Goal: Information Seeking & Learning: Find specific fact

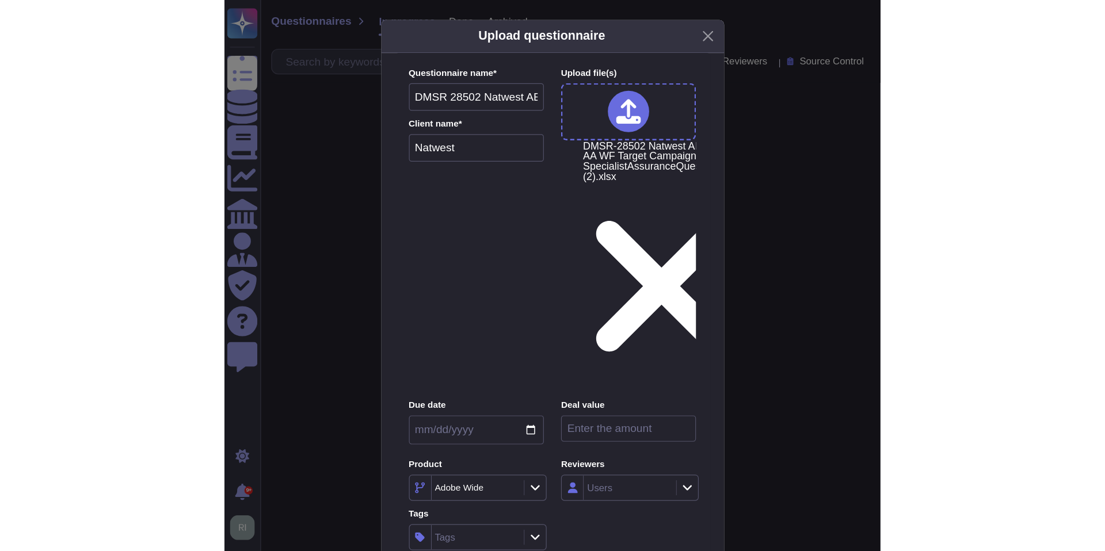
scroll to position [1, 0]
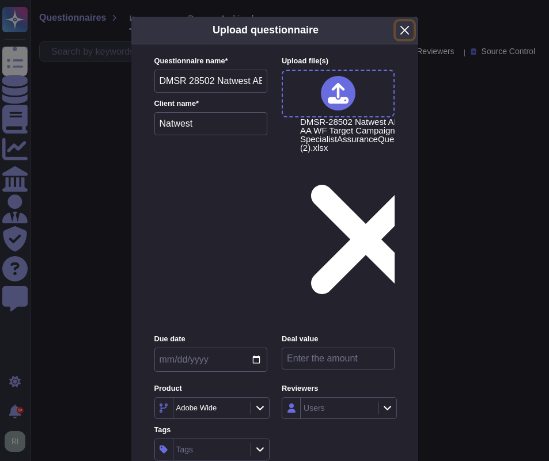
click at [408, 39] on button "Close" at bounding box center [404, 30] width 18 height 18
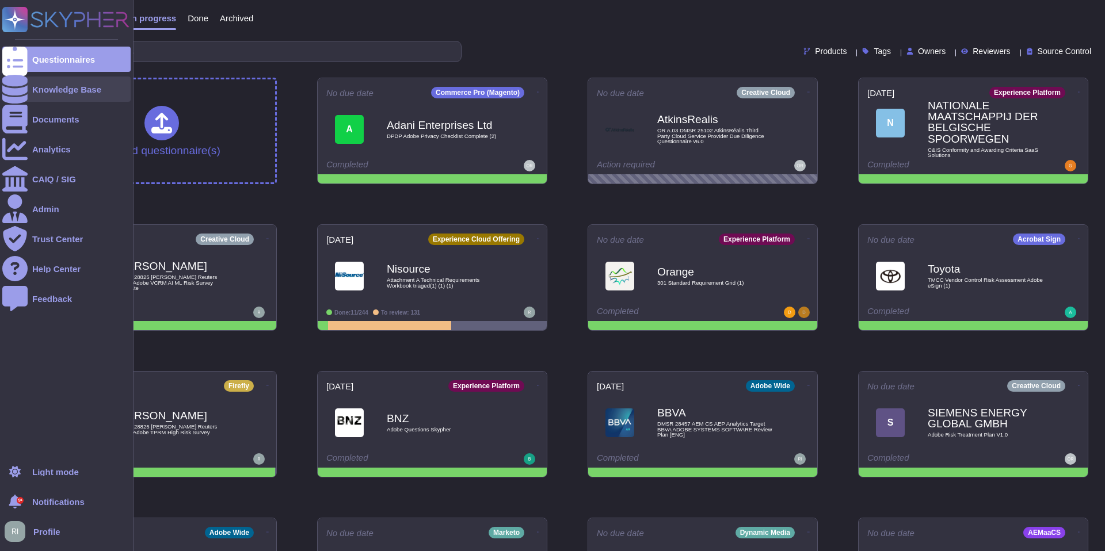
click at [78, 90] on div "Knowledge Base" at bounding box center [66, 89] width 69 height 9
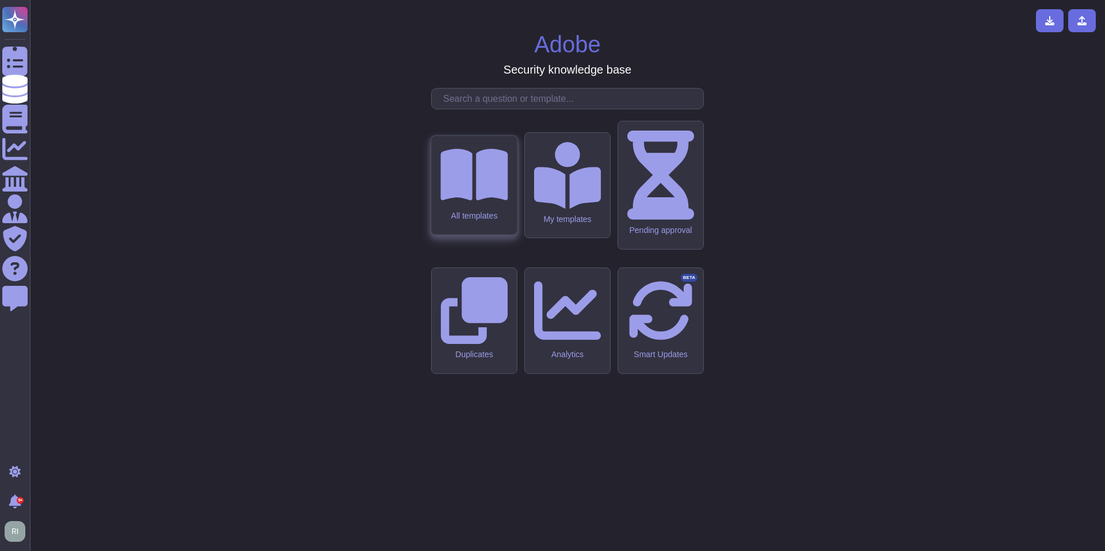
click at [490, 235] on div "All templates" at bounding box center [474, 185] width 86 height 99
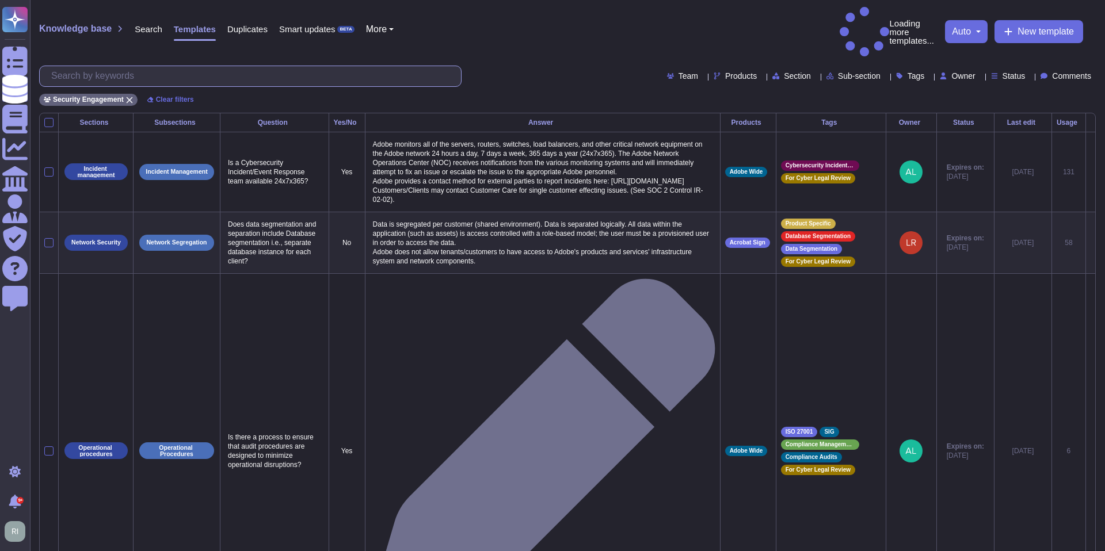
click at [143, 66] on input "text" at bounding box center [253, 76] width 416 height 20
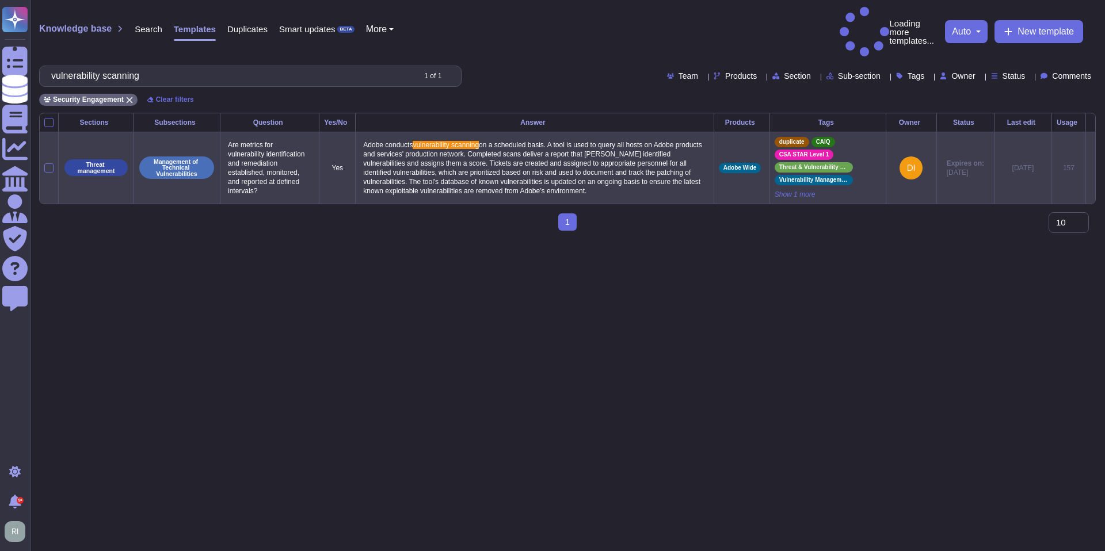
type input "vulnerability scanning"
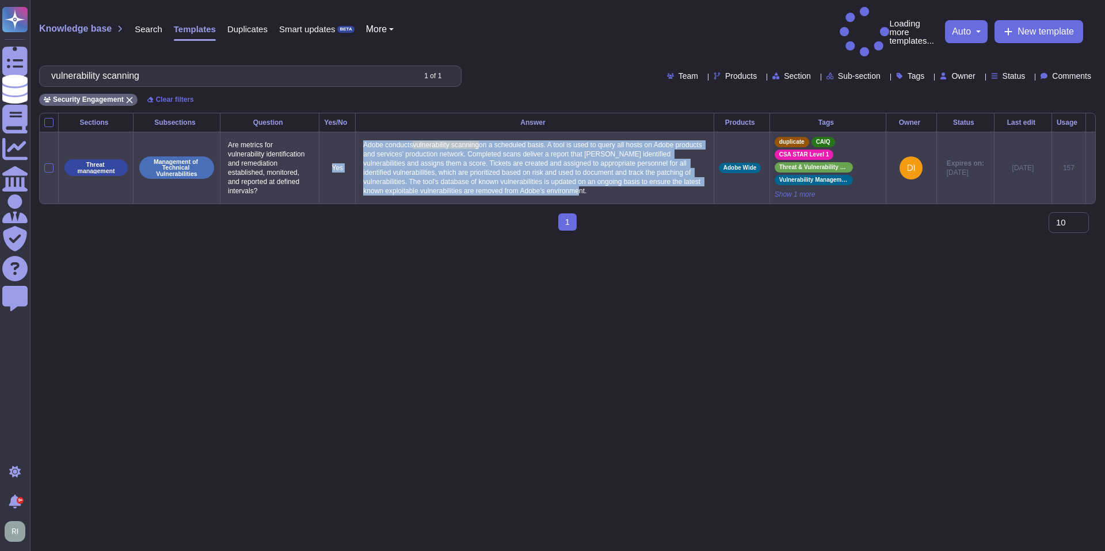
drag, startPoint x: 512, startPoint y: 174, endPoint x: 356, endPoint y: 117, distance: 165.7
click at [356, 132] on tr "Threat management Management of Technical Vulnerabilities Are metrics for vulne…" at bounding box center [568, 168] width 1056 height 72
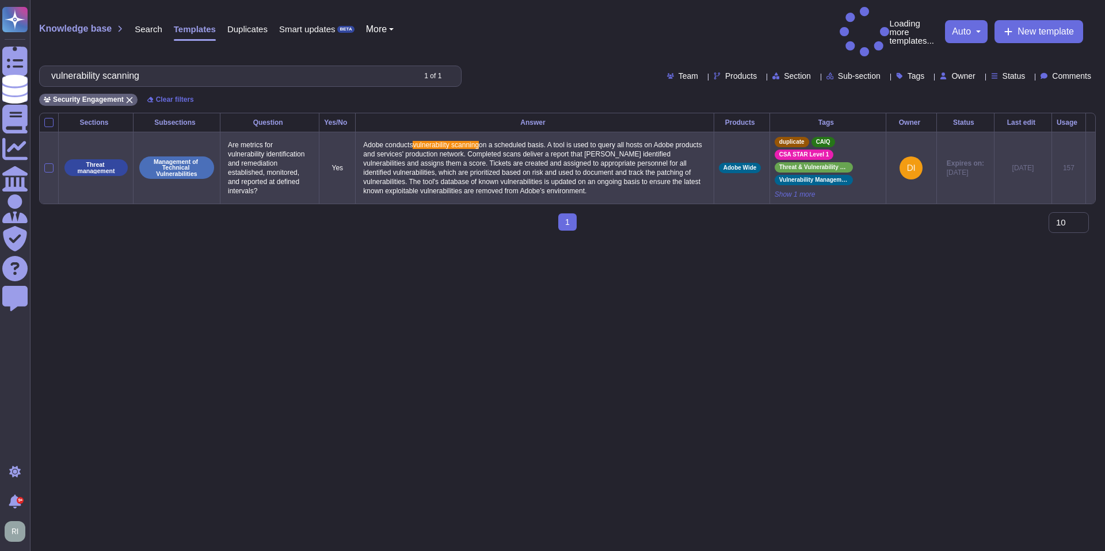
click at [384, 141] on span "Adobe conducts" at bounding box center [388, 145] width 50 height 8
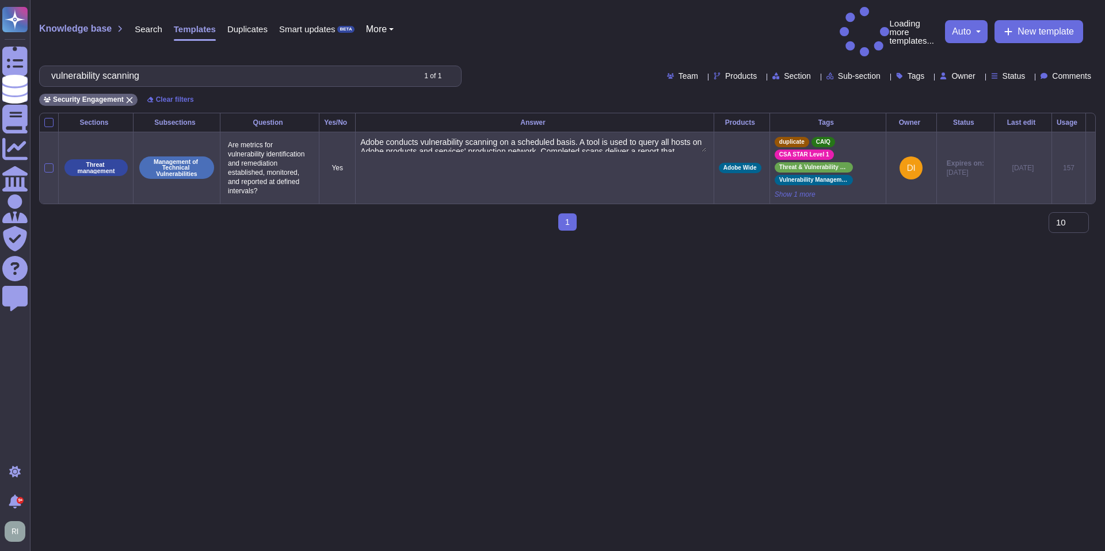
type textarea "Adobe conducts vulnerability scanning on a scheduled basis. A tool is used to q…"
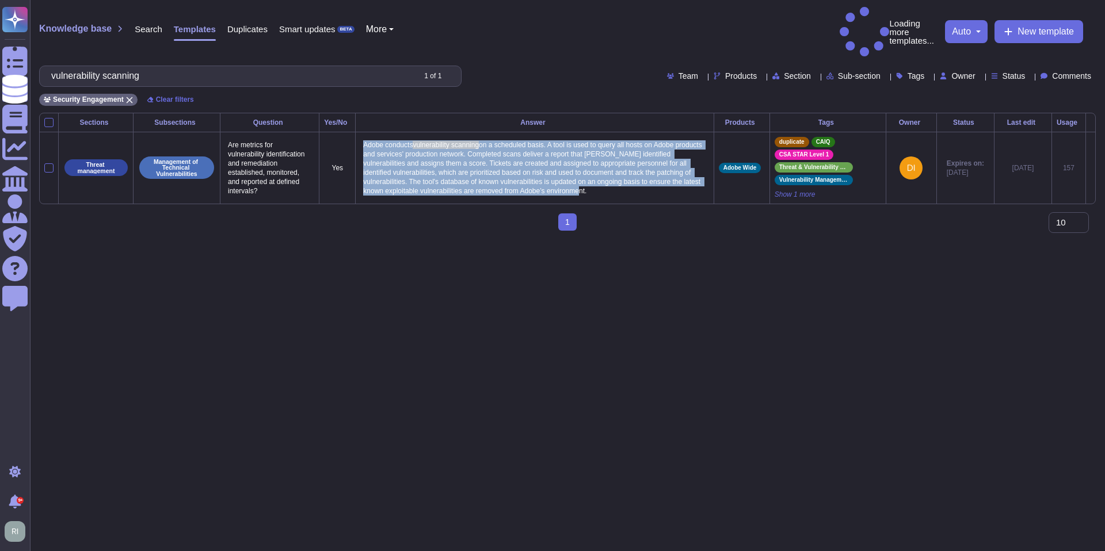
drag, startPoint x: 369, startPoint y: 114, endPoint x: 533, endPoint y: 179, distance: 176.5
click at [532, 180] on td "Adobe conducts vulnerability scanning on a scheduled basis. A tool is used to q…" at bounding box center [535, 168] width 358 height 72
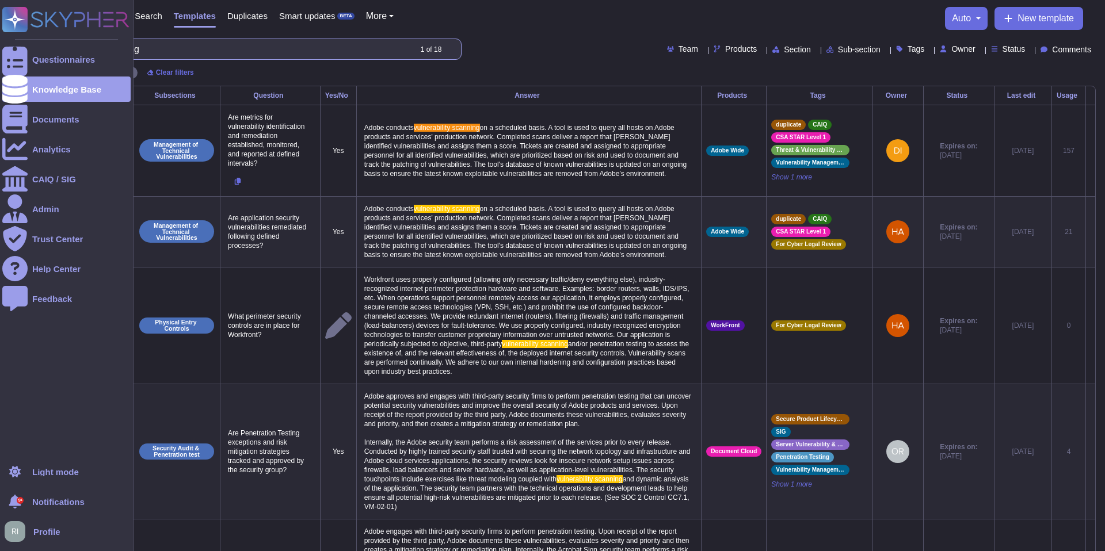
drag, startPoint x: 175, startPoint y: 50, endPoint x: 0, endPoint y: 45, distance: 175.0
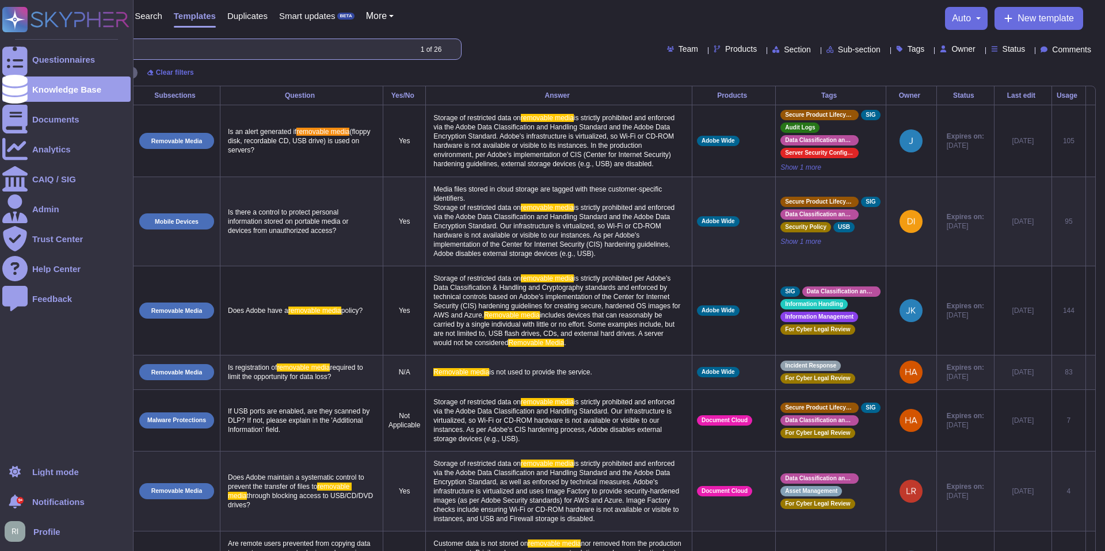
type input "removable media"
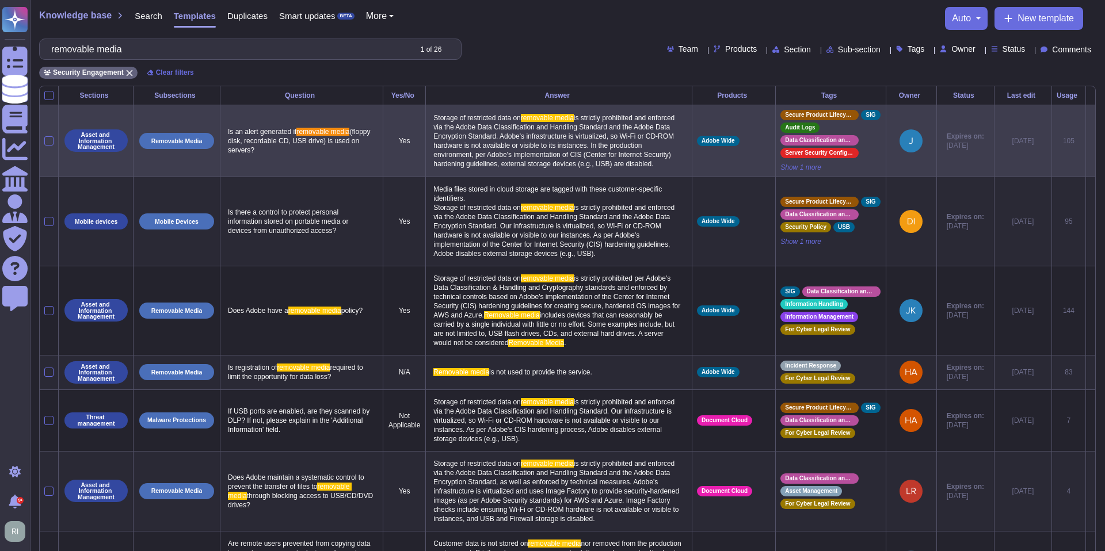
drag, startPoint x: 484, startPoint y: 173, endPoint x: 409, endPoint y: 111, distance: 98.1
click at [409, 111] on tr "Asset and Information Management Removable Media Is an alert generated if remov…" at bounding box center [568, 141] width 1056 height 72
click at [489, 172] on p "Storage of restricted data on removable media is strictly prohibited and enforc…" at bounding box center [559, 141] width 257 height 61
type textarea "Storage of restricted data on removable media is strictly prohibited and enforc…"
drag, startPoint x: 480, startPoint y: 172, endPoint x: 428, endPoint y: 119, distance: 74.1
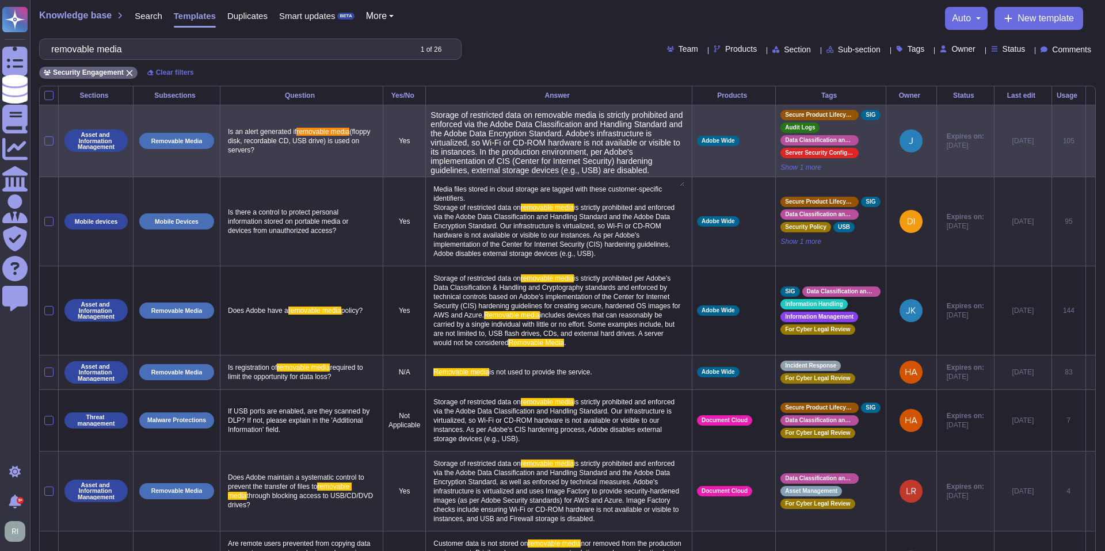
click at [426, 107] on td "Storage of restricted data on removable media is strictly prohibited and enforc…" at bounding box center [559, 141] width 267 height 72
drag, startPoint x: 453, startPoint y: 178, endPoint x: 408, endPoint y: 111, distance: 81.7
click at [408, 111] on tr "Asset and Information Management Removable Media Is an alert generated if remov…" at bounding box center [568, 141] width 1056 height 72
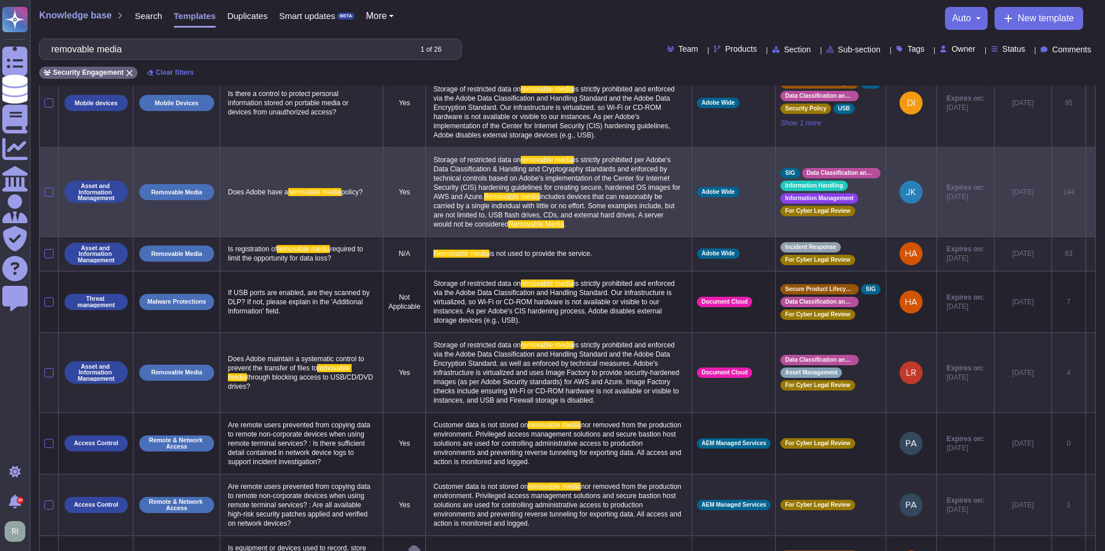
scroll to position [120, 0]
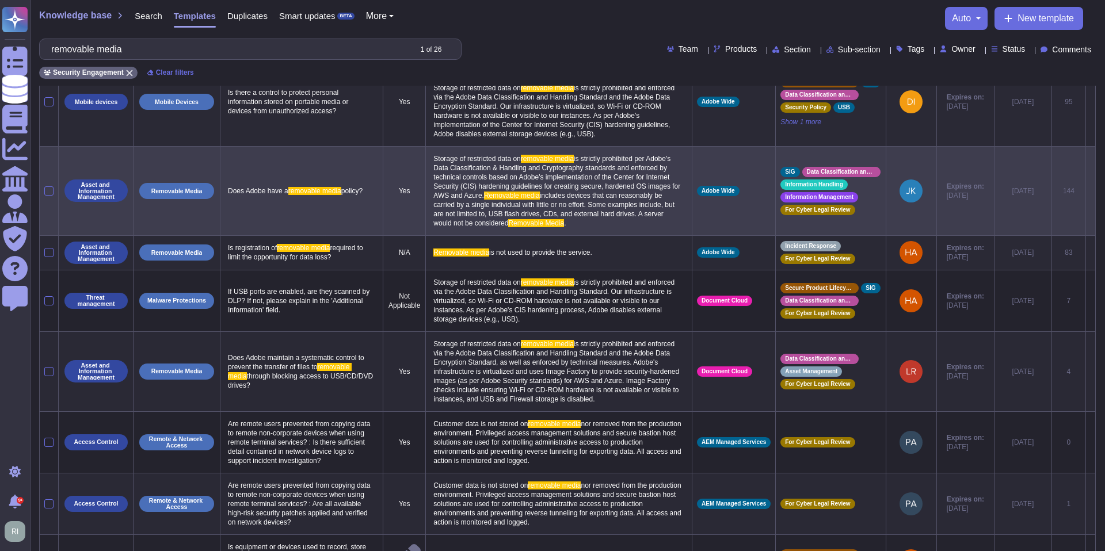
drag, startPoint x: 626, startPoint y: 231, endPoint x: 509, endPoint y: 219, distance: 118.0
click at [509, 219] on p "Storage of restricted data on removable media is strictly prohibited per Adobe'…" at bounding box center [559, 190] width 257 height 79
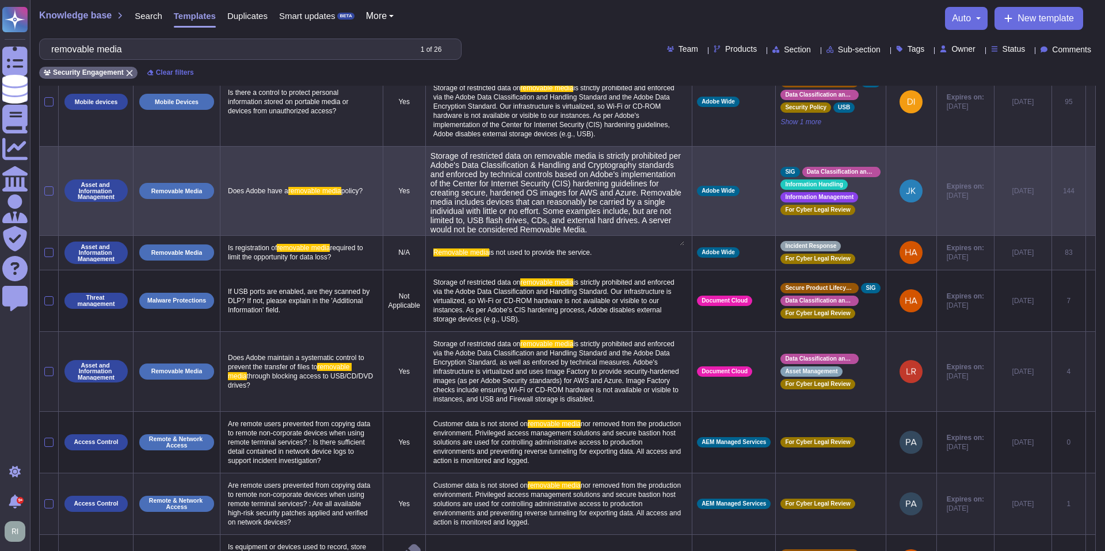
type textarea "Storage of restricted data on removable media is strictly prohibited per Adobe'…"
drag, startPoint x: 650, startPoint y: 237, endPoint x: 427, endPoint y: 161, distance: 236.3
click at [431, 160] on textarea "Storage of restricted data on removable media is strictly prohibited per Adobe'…" at bounding box center [558, 198] width 254 height 94
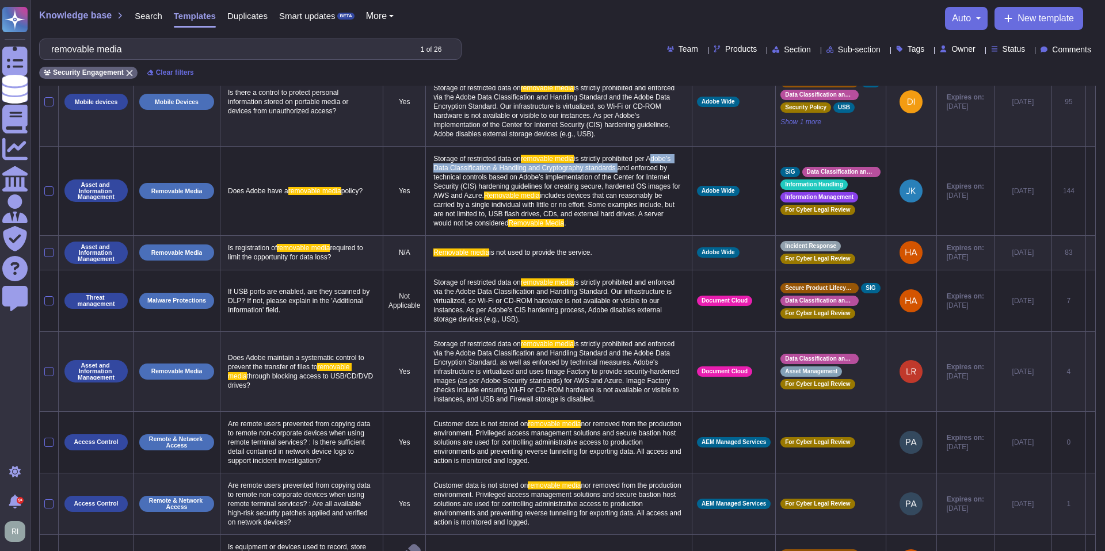
drag, startPoint x: 416, startPoint y: 176, endPoint x: 644, endPoint y: 178, distance: 227.4
click at [548, 178] on td "Storage of restricted data on removable media is strictly prohibited per Adobe'…" at bounding box center [559, 190] width 267 height 89
copy span "Adobe's Data Classification & Handling and Cryptography standards"
drag, startPoint x: 167, startPoint y: 51, endPoint x: 31, endPoint y: 40, distance: 136.3
click at [31, 40] on div "Knowledge base Search Templates Duplicates Smart updates BETA More auto New tem…" at bounding box center [567, 43] width 1075 height 86
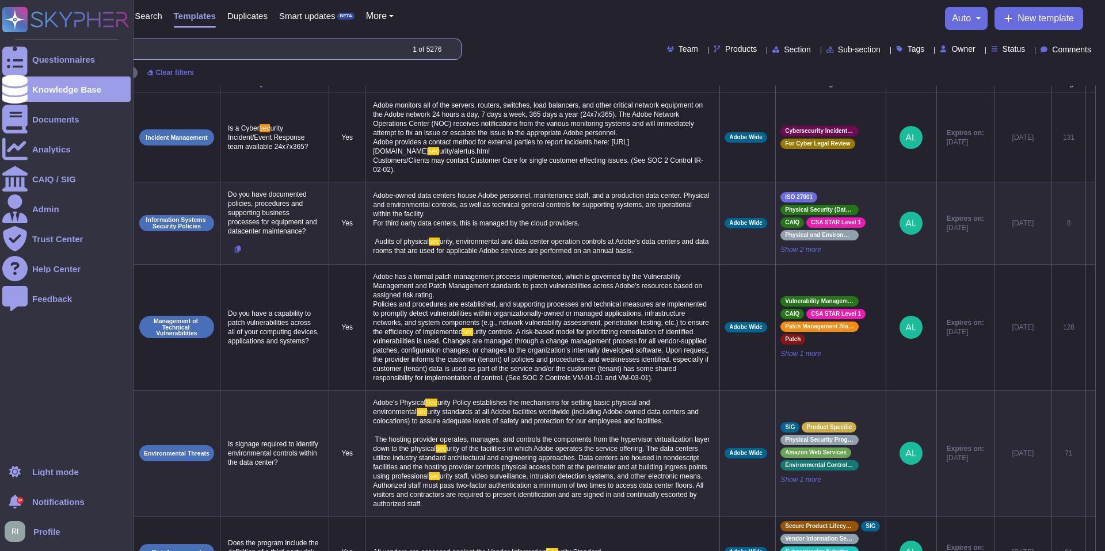
scroll to position [0, 0]
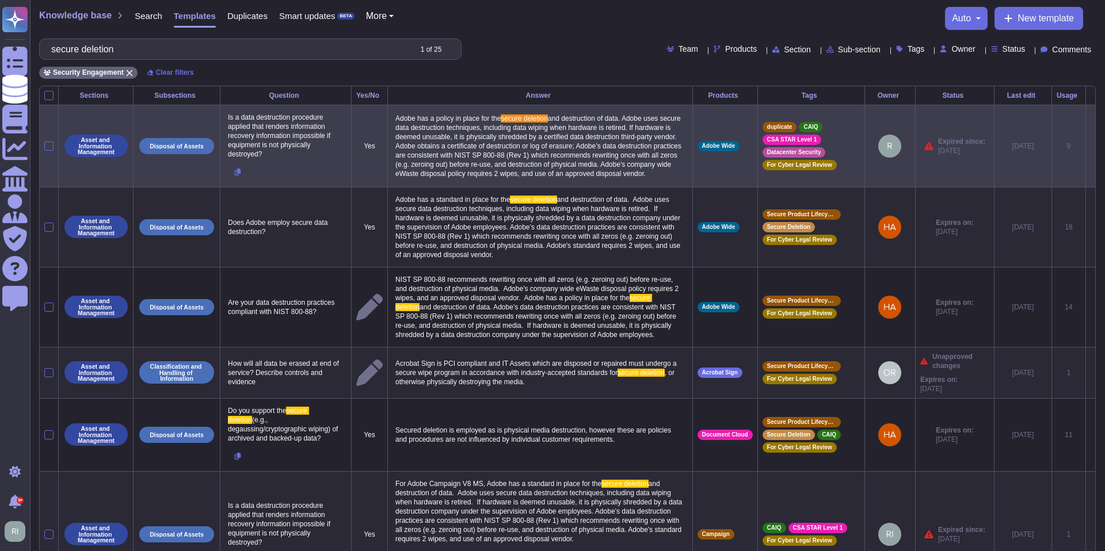
type input "secure deletion"
drag, startPoint x: 462, startPoint y: 190, endPoint x: 402, endPoint y: 117, distance: 94.4
click at [402, 117] on p "Adobe has a policy in place for the secure deletion and destruction of data. Ad…" at bounding box center [540, 146] width 295 height 70
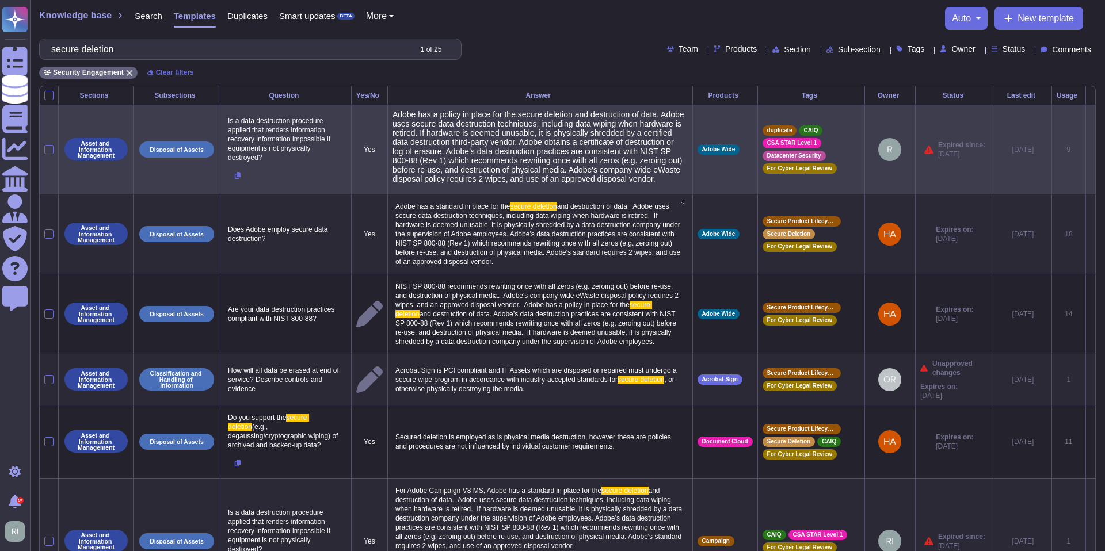
type textarea "Adobe has a policy in place for the secure deletion and destruction of data. Ad…"
drag, startPoint x: 428, startPoint y: 187, endPoint x: 393, endPoint y: 112, distance: 82.1
click at [393, 112] on tr "Asset and Information Management Disposal of Assets Is a data destruction proce…" at bounding box center [568, 149] width 1056 height 89
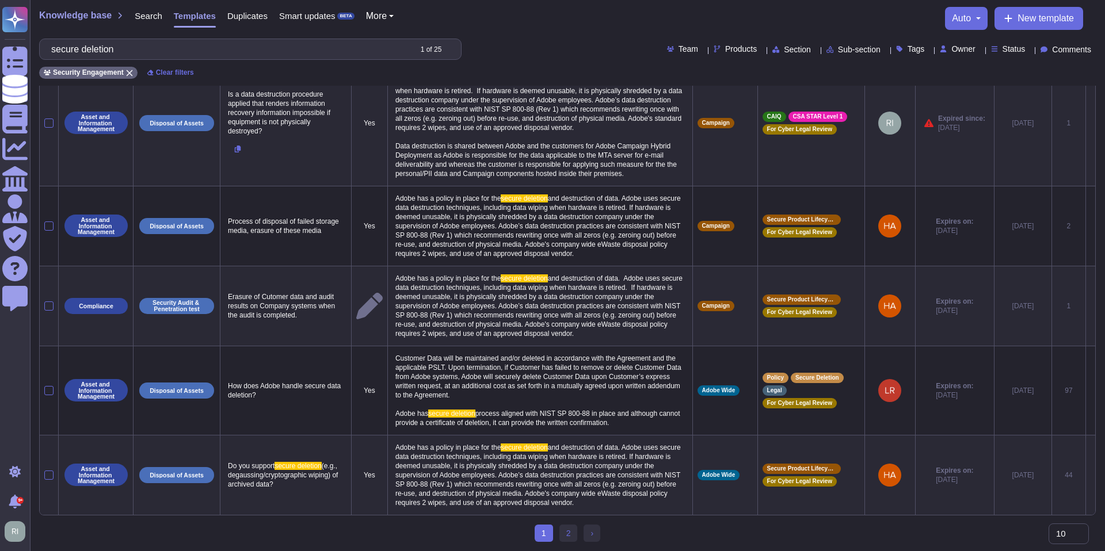
scroll to position [511, 0]
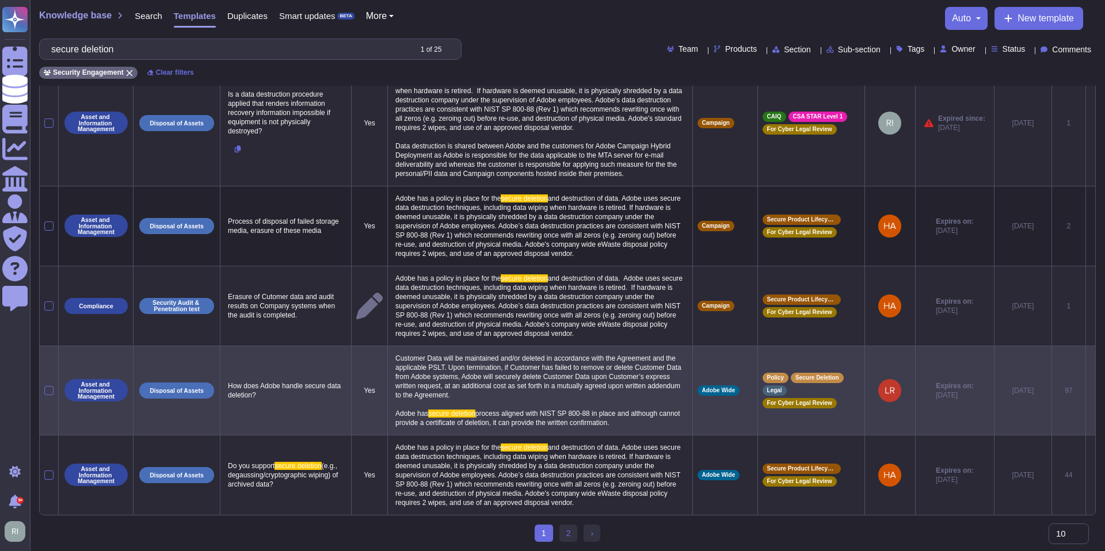
drag, startPoint x: 406, startPoint y: 336, endPoint x: 548, endPoint y: 422, distance: 165.6
click at [548, 422] on td "Customer Data will be maintained and/or deleted in accordance with the Agreemen…" at bounding box center [539, 390] width 305 height 89
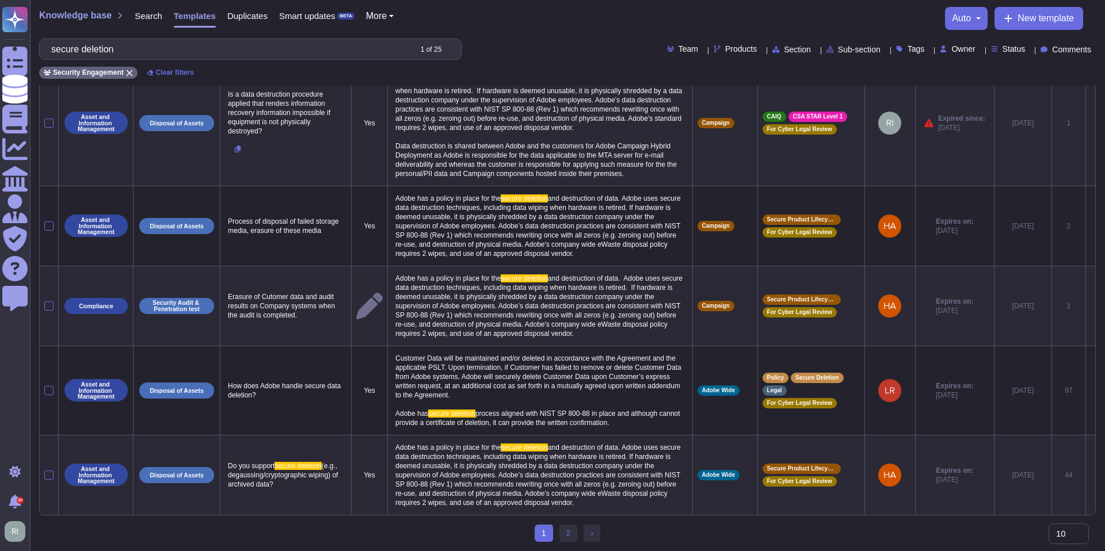
copy p "Customer Data will be maintained and/or deleted in accordance with the Agreemen…"
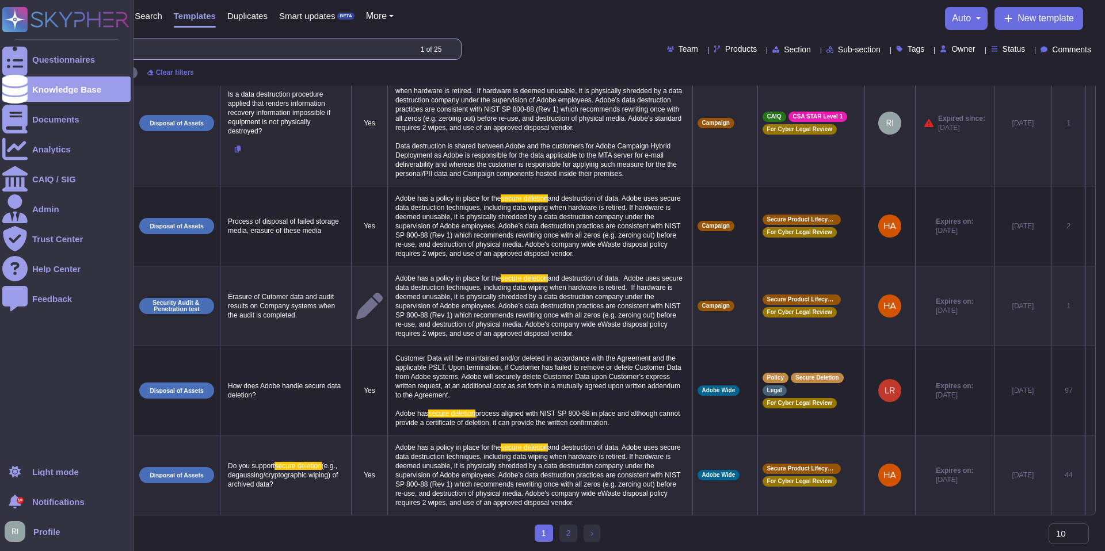
drag, startPoint x: 193, startPoint y: 48, endPoint x: 0, endPoint y: 41, distance: 193.5
click at [0, 41] on div "Questionnaires Knowledge Base Documents Analytics CAIQ / SIG Admin Trust Center…" at bounding box center [552, 69] width 1105 height 963
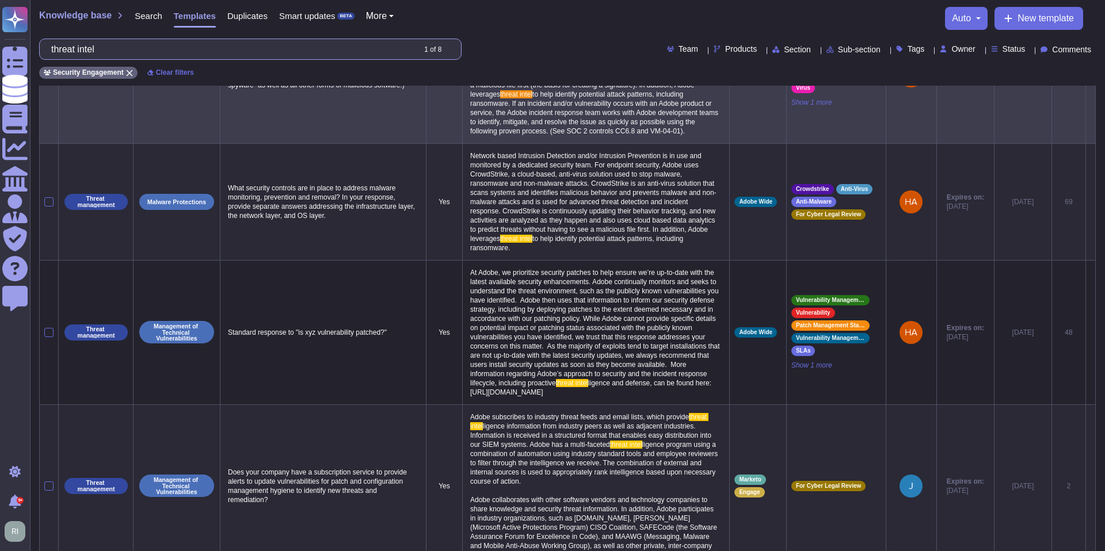
scroll to position [155, 0]
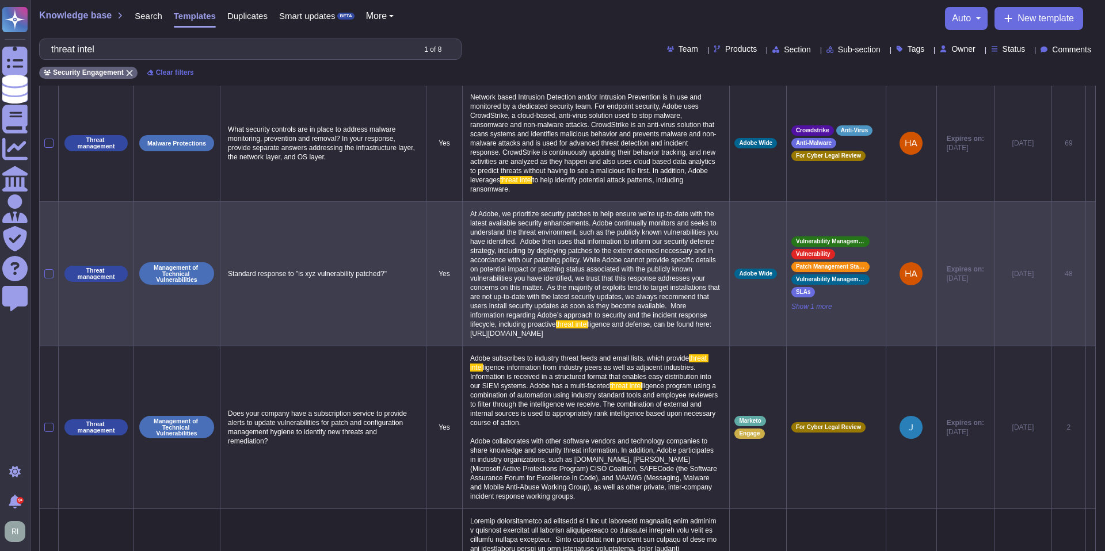
type input "threat intel"
drag, startPoint x: 657, startPoint y: 379, endPoint x: 466, endPoint y: 241, distance: 235.8
click at [467, 241] on p "At Adobe, we prioritize security patches to help ensure we’re up-to-date with t…" at bounding box center [595, 274] width 257 height 135
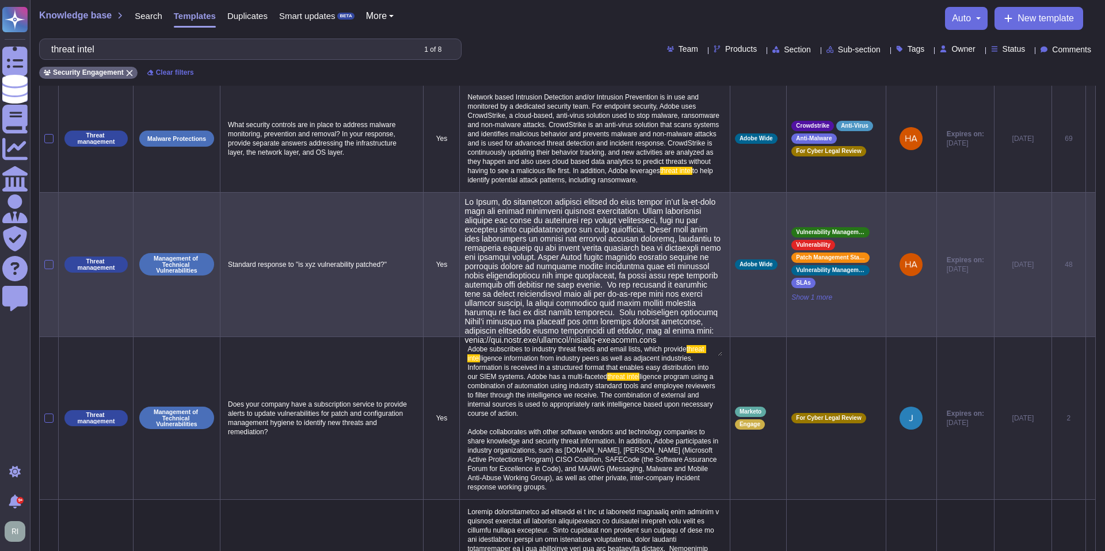
type textarea "Lo Ipsum, do sitametcon adipisci elitsed do eius tempor in’ut la-et-dolo magn a…"
drag, startPoint x: 466, startPoint y: 238, endPoint x: 564, endPoint y: 362, distance: 158.6
click at [548, 356] on textarea at bounding box center [593, 276] width 257 height 159
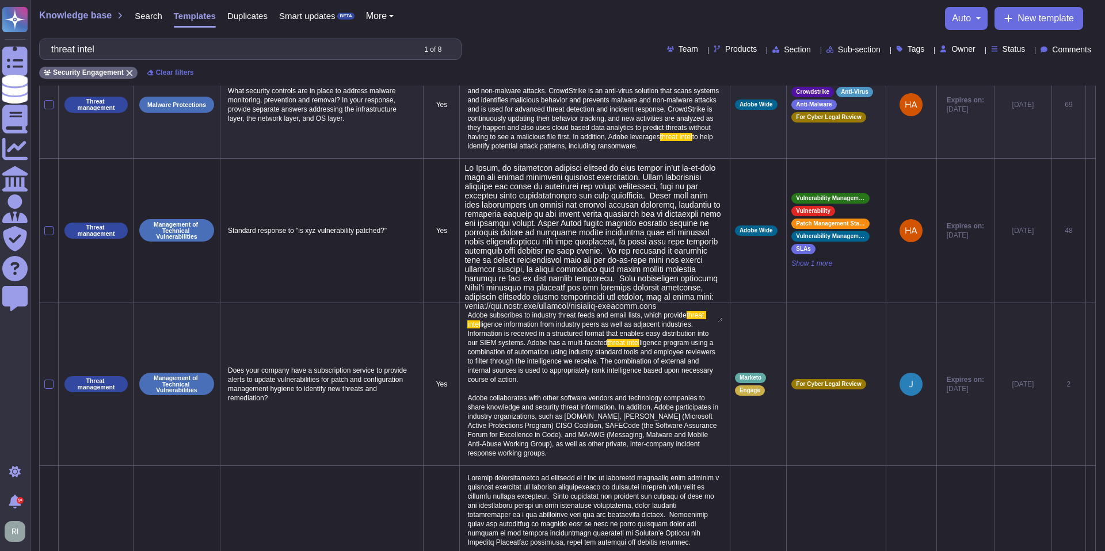
scroll to position [188, 0]
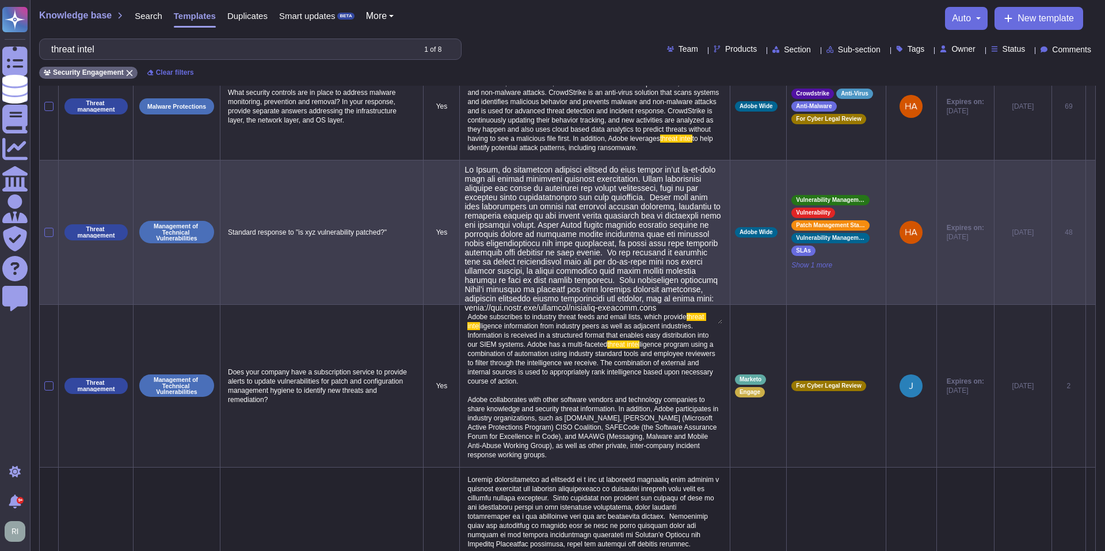
drag, startPoint x: 672, startPoint y: 357, endPoint x: 686, endPoint y: 318, distance: 41.3
click at [548, 318] on textarea at bounding box center [593, 244] width 257 height 159
